Goal: Task Accomplishment & Management: Use online tool/utility

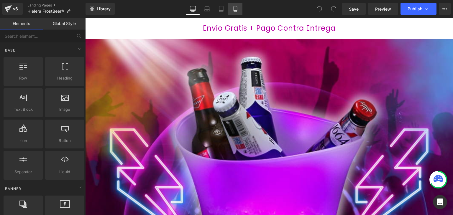
click at [235, 11] on icon at bounding box center [235, 9] width 6 height 6
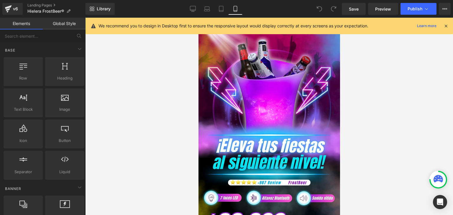
click at [446, 25] on icon at bounding box center [445, 25] width 5 height 5
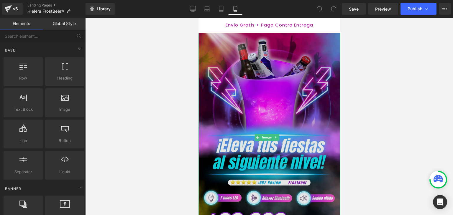
click at [266, 90] on img at bounding box center [269, 138] width 142 height 210
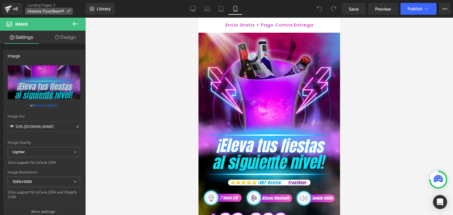
click at [63, 11] on span "Hielera FrostBeer®" at bounding box center [45, 11] width 37 height 5
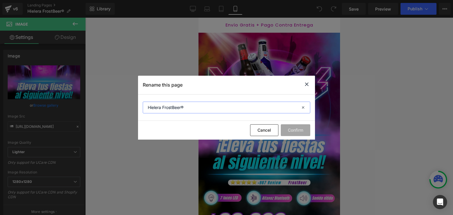
drag, startPoint x: 183, startPoint y: 109, endPoint x: 163, endPoint y: 109, distance: 20.3
click at [163, 109] on input "Hielera FrostBeer®" at bounding box center [226, 108] width 167 height 12
click at [309, 85] on icon at bounding box center [306, 84] width 7 height 7
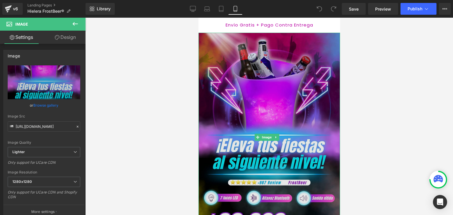
click at [306, 82] on img at bounding box center [269, 138] width 142 height 210
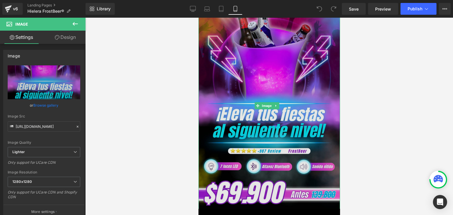
scroll to position [29, 0]
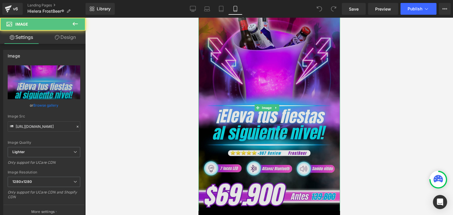
click at [280, 52] on img at bounding box center [269, 108] width 142 height 210
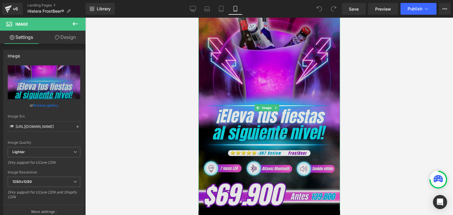
click at [223, 84] on img at bounding box center [269, 108] width 142 height 210
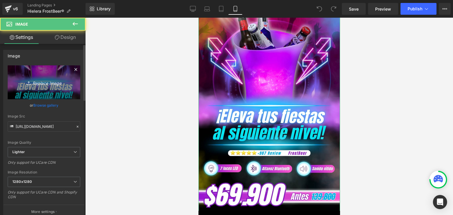
click at [42, 85] on icon "Replace Image" at bounding box center [43, 82] width 47 height 7
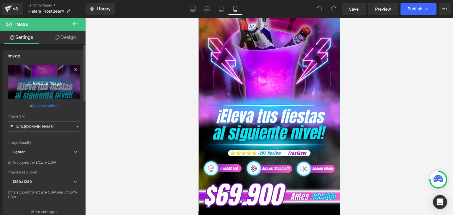
type input "C:\fakepath\Banner Landing (1).webp"
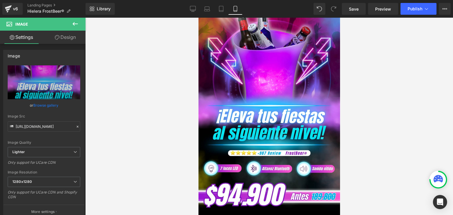
type input "[URL][DOMAIN_NAME]"
drag, startPoint x: 439, startPoint y: 4, endPoint x: 431, endPoint y: 7, distance: 8.7
click at [439, 4] on button "View Live Page View with current Template Save Template to Library Schedule Pub…" at bounding box center [445, 9] width 12 height 12
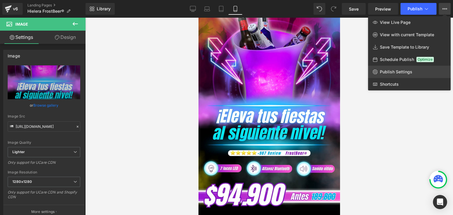
click at [393, 70] on span "Publish Settings" at bounding box center [396, 71] width 32 height 5
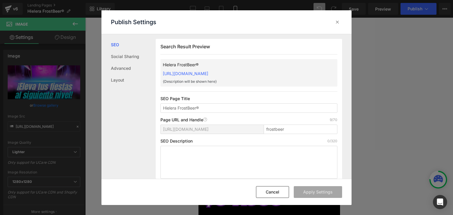
scroll to position [0, 0]
click at [338, 36] on div "Search Result Preview Hielera FrostBeer® https://commpralo-ya.myshopify.com/pag…" at bounding box center [254, 106] width 196 height 145
click at [339, 25] on div at bounding box center [337, 21] width 9 height 9
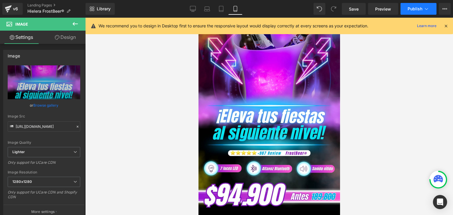
click at [415, 7] on span "Publish" at bounding box center [414, 8] width 15 height 5
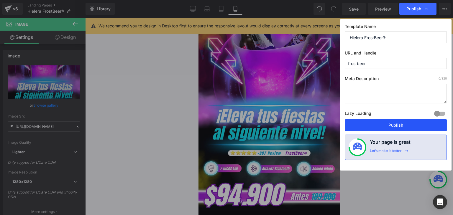
click at [393, 124] on button "Publish" at bounding box center [396, 125] width 102 height 12
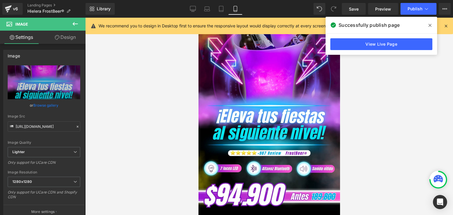
click at [429, 25] on icon at bounding box center [429, 25] width 3 height 3
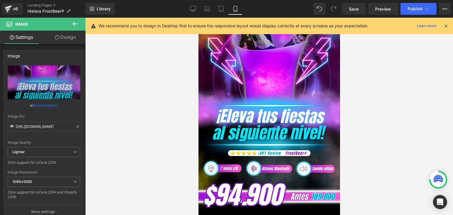
click at [445, 26] on icon at bounding box center [445, 25] width 5 height 5
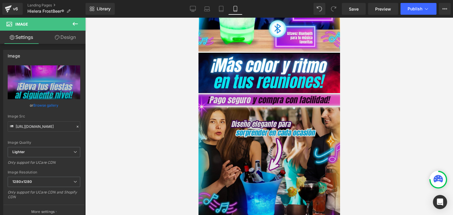
scroll to position [560, 0]
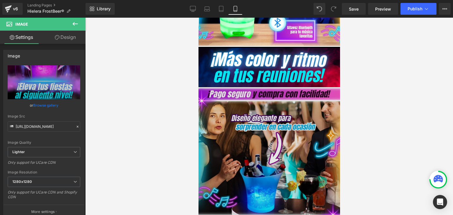
click at [252, 123] on img at bounding box center [269, 158] width 142 height 142
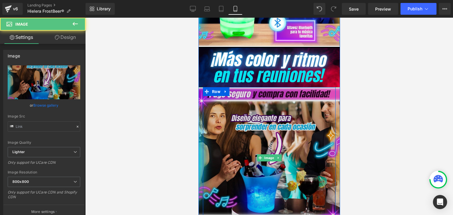
type input "https://ucarecdn.com/cb8cab08-b405-4a15-80a8-b0ee8d35e4e1/-/format/auto/-/previ…"
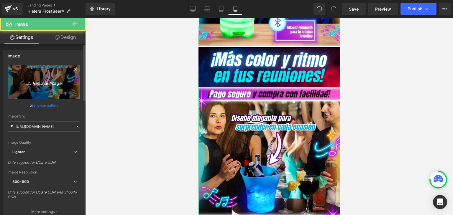
click at [36, 80] on icon "Replace Image" at bounding box center [43, 82] width 47 height 7
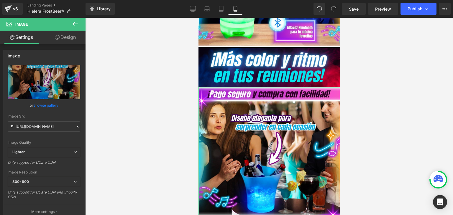
type input "C:\fakepath\111.webp"
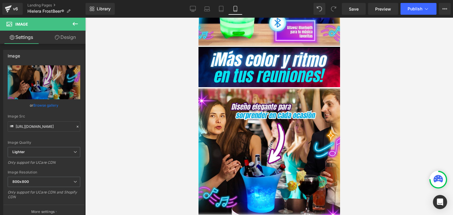
type input "https://ucarecdn.com/f53fa89a-315d-432d-bef3-1485dba5fb9a/-/format/auto/-/previ…"
click at [408, 7] on span "Publish" at bounding box center [414, 8] width 15 height 5
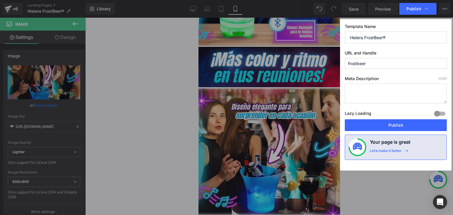
click at [398, 122] on button "Publish" at bounding box center [396, 125] width 102 height 12
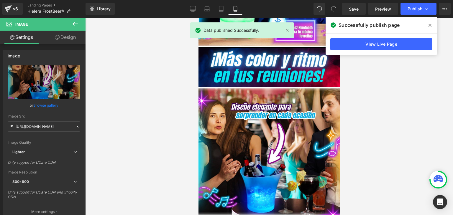
click at [428, 25] on icon at bounding box center [429, 25] width 3 height 5
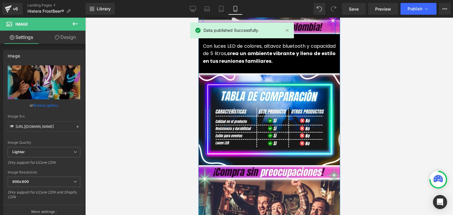
scroll to position [767, 0]
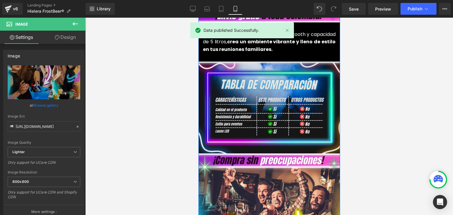
click at [255, 112] on img at bounding box center [269, 108] width 142 height 92
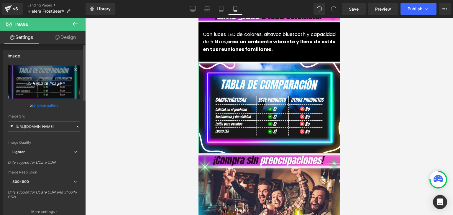
click at [31, 88] on link "Replace Image" at bounding box center [44, 82] width 73 height 34
type input "C:\fakepath\Imagenes landing 4 (1).webp"
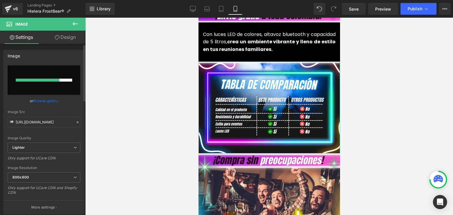
click at [50, 101] on link "Browse gallery" at bounding box center [45, 101] width 25 height 10
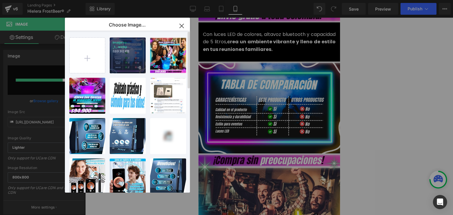
click at [116, 55] on div "Imagene... _1_.webp 889.90 KB" at bounding box center [128, 55] width 36 height 36
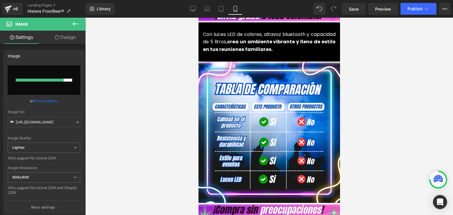
type input "https://ucarecdn.com/82ea7d93-e26a-4a94-bdac-e94b086d8ced/-/format/auto/-/previ…"
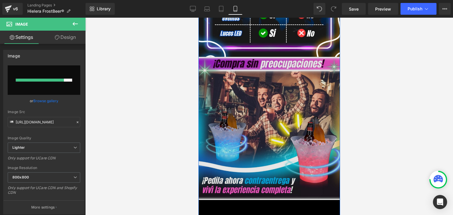
scroll to position [914, 0]
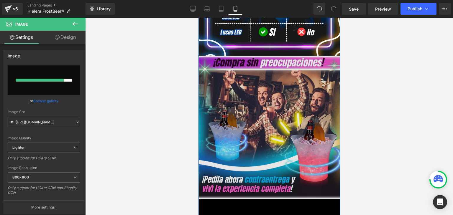
click at [254, 129] on img at bounding box center [268, 127] width 143 height 143
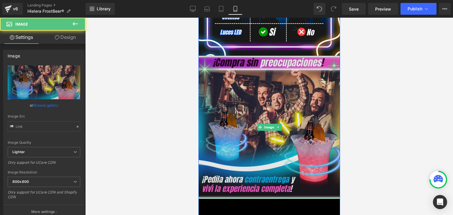
type input "https://ucarecdn.com/da9daeea-854c-49d2-84e8-ca3fcced509b/-/format/auto/-/previ…"
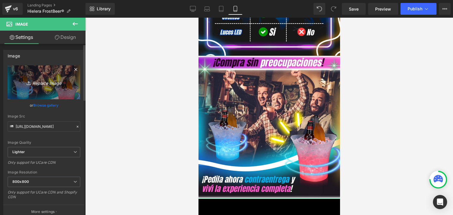
click at [48, 83] on icon "Replace Image" at bounding box center [43, 82] width 47 height 7
type input "C:\fakepath\112.webp"
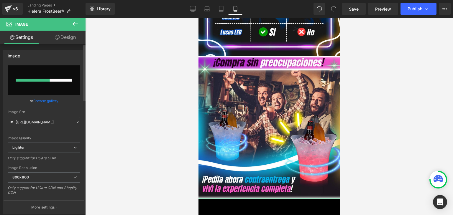
click at [52, 101] on link "Browse gallery" at bounding box center [45, 101] width 25 height 10
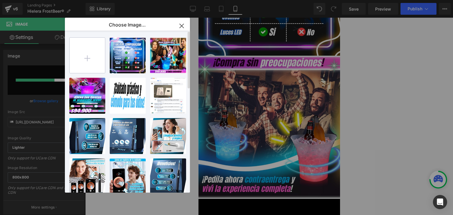
click at [84, 58] on input "file" at bounding box center [87, 55] width 35 height 35
type input "C:\fakepath\112.webp"
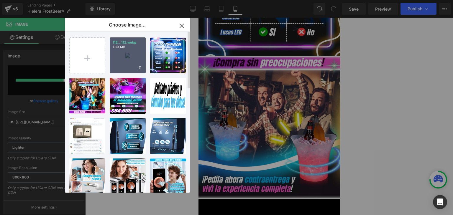
click at [124, 59] on div "112...112.webp 1.30 MB" at bounding box center [128, 55] width 36 height 36
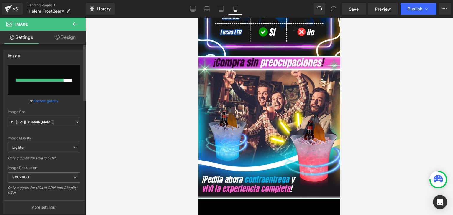
click at [44, 99] on link "Browse gallery" at bounding box center [45, 101] width 25 height 10
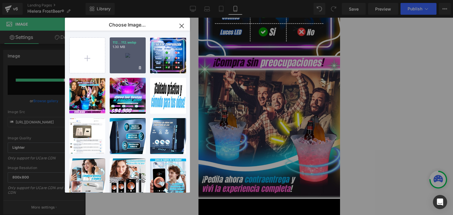
click at [117, 56] on div "112...112.webp 1.30 MB" at bounding box center [128, 55] width 36 height 36
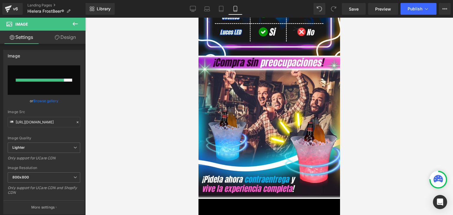
type input "https://ucarecdn.com/d4c05d97-5a7e-430c-b1d8-58e3c4870c5a/-/format/auto/-/previ…"
click at [412, 11] on button "Publish" at bounding box center [418, 9] width 36 height 12
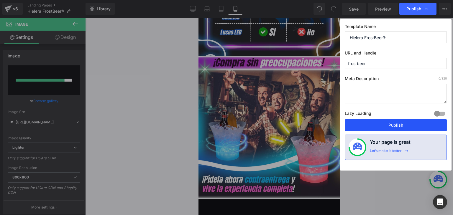
click at [390, 125] on button "Publish" at bounding box center [396, 125] width 102 height 12
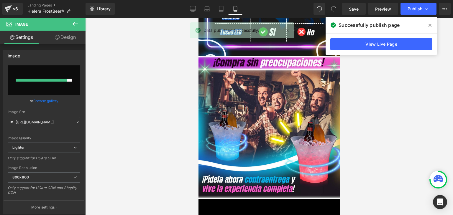
click at [429, 27] on icon at bounding box center [429, 25] width 3 height 5
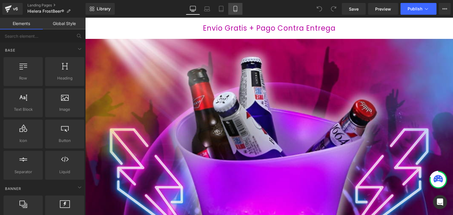
click at [236, 10] on icon at bounding box center [235, 9] width 6 height 6
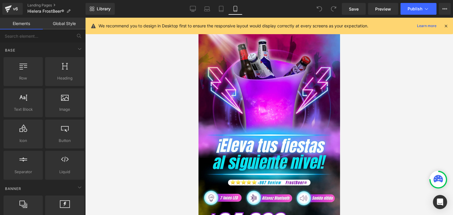
click at [446, 24] on icon at bounding box center [445, 25] width 5 height 5
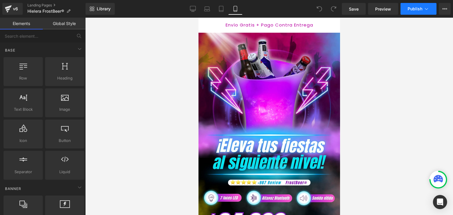
click at [420, 8] on span "Publish" at bounding box center [414, 8] width 15 height 5
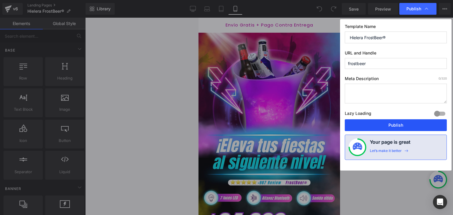
click at [396, 125] on button "Publish" at bounding box center [396, 125] width 102 height 12
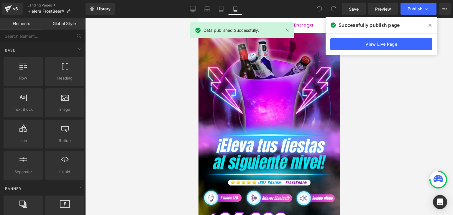
click at [386, 45] on link "View Live Page" at bounding box center [381, 44] width 102 height 12
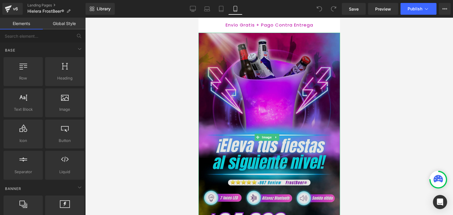
click at [206, 35] on img at bounding box center [269, 138] width 142 height 210
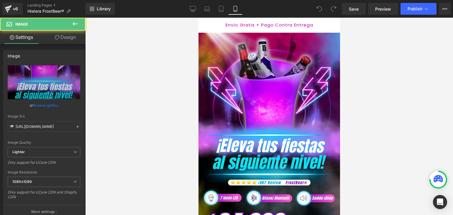
click at [68, 36] on link "Design" at bounding box center [65, 37] width 43 height 13
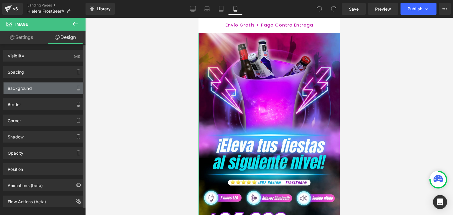
type input "transparent"
type input "0"
click at [27, 85] on div "Background" at bounding box center [20, 87] width 24 height 8
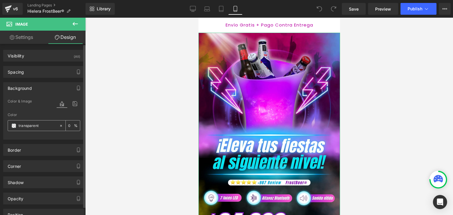
click at [12, 125] on span at bounding box center [13, 126] width 5 height 5
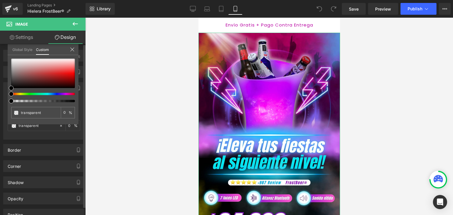
type input "#000000"
type input "3"
type input "#000000"
type input "3"
type input "4"
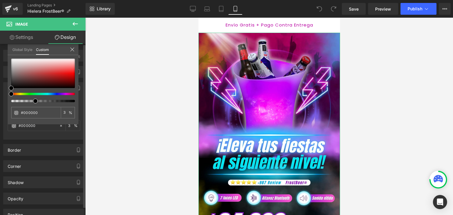
type input "4"
type input "49"
type input "56"
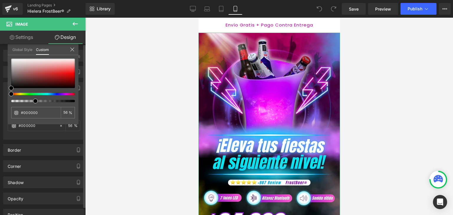
type input "66"
type input "71"
type input "78"
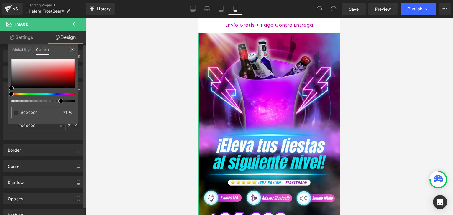
type input "78"
type input "82"
type input "87"
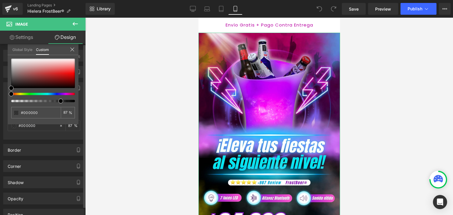
type input "91"
type input "96"
type input "100"
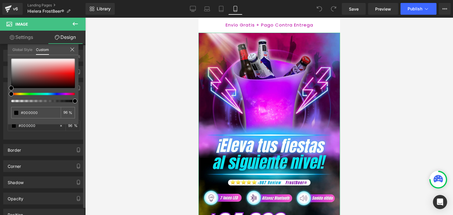
type input "100"
drag, startPoint x: 33, startPoint y: 102, endPoint x: 84, endPoint y: 104, distance: 50.5
click at [84, 104] on div "Visibility (All) 0|0|0|0 1 Show on Desktop 1 Show on Laptop 1 Show on Tablet 1 …" at bounding box center [43, 131] width 86 height 174
click at [414, 4] on button "Publish" at bounding box center [418, 9] width 36 height 12
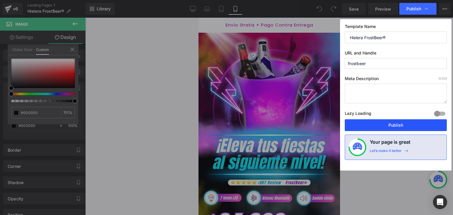
click at [394, 126] on button "Publish" at bounding box center [396, 125] width 102 height 12
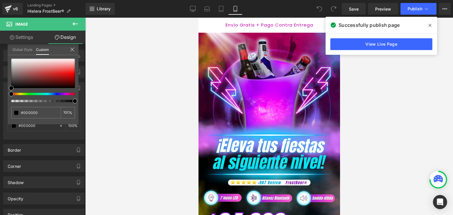
click at [430, 24] on icon at bounding box center [429, 25] width 3 height 5
